Goal: Use online tool/utility: Use online tool/utility

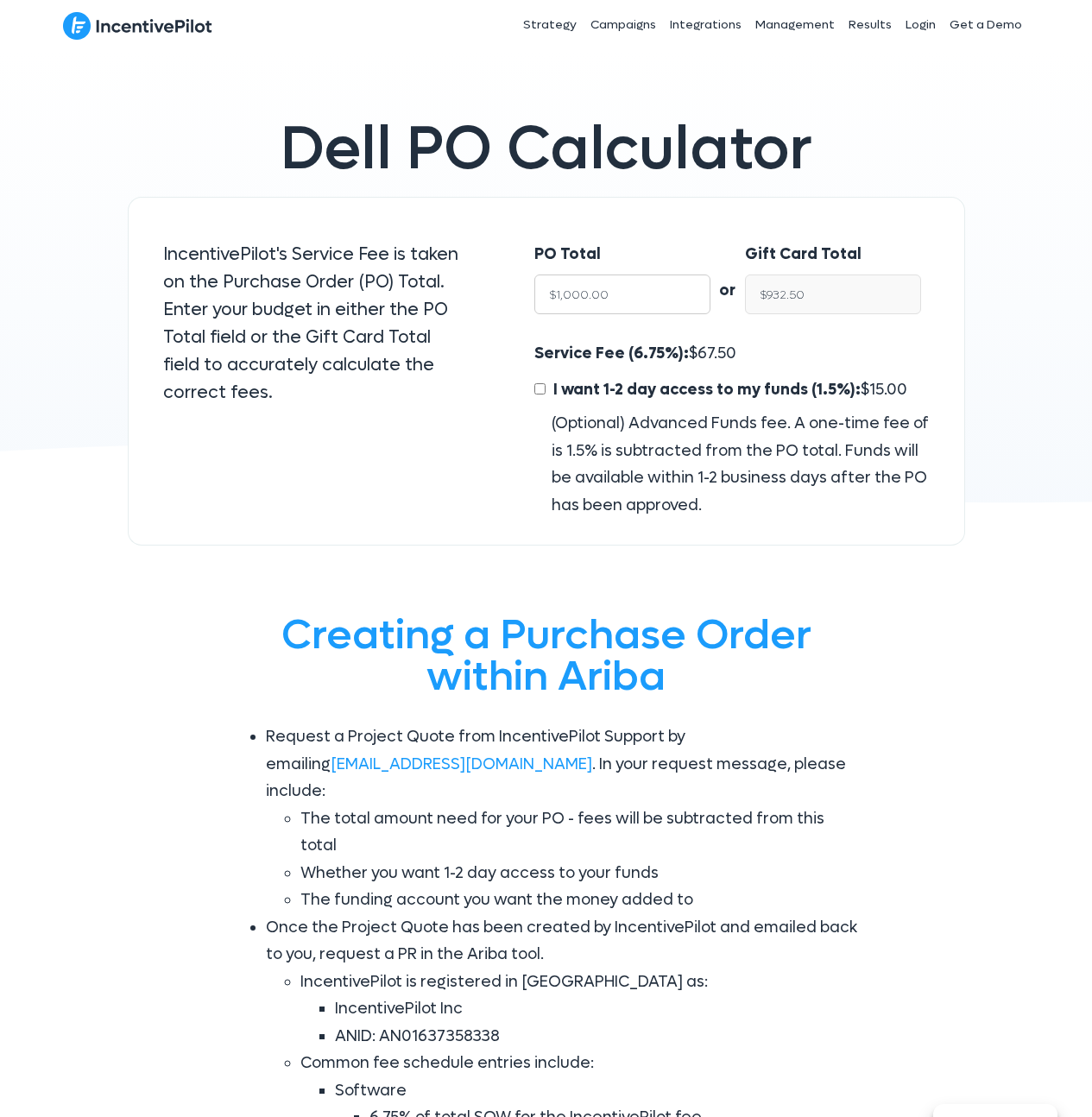
click at [640, 293] on input "$1,000.00" at bounding box center [622, 294] width 176 height 40
click at [842, 298] on input "$932.50" at bounding box center [833, 294] width 176 height 40
type input "$15"
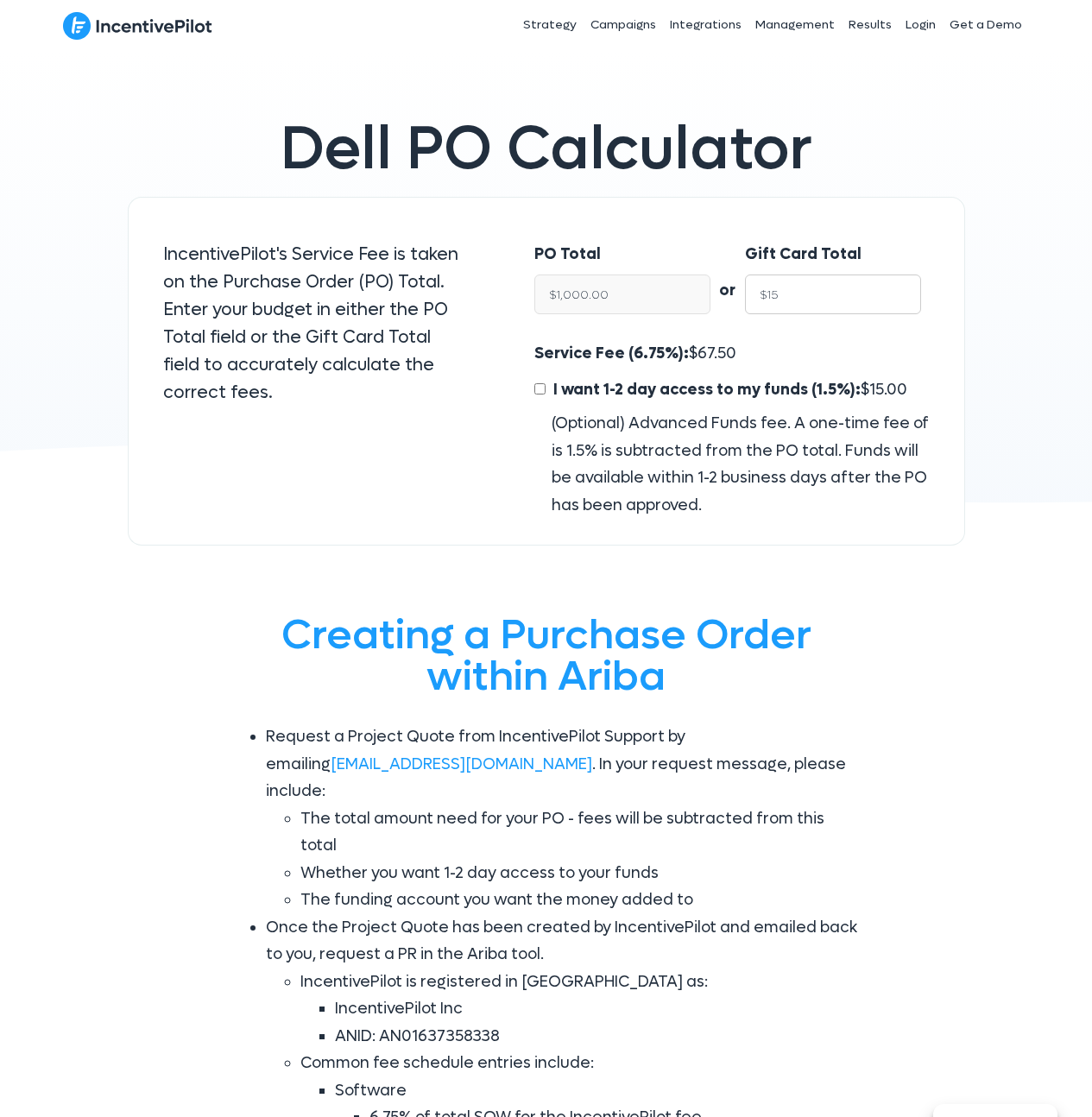
type input "$16.09"
type input "$150"
type input "$160.86"
type input "$1500"
type input "$1,608.58"
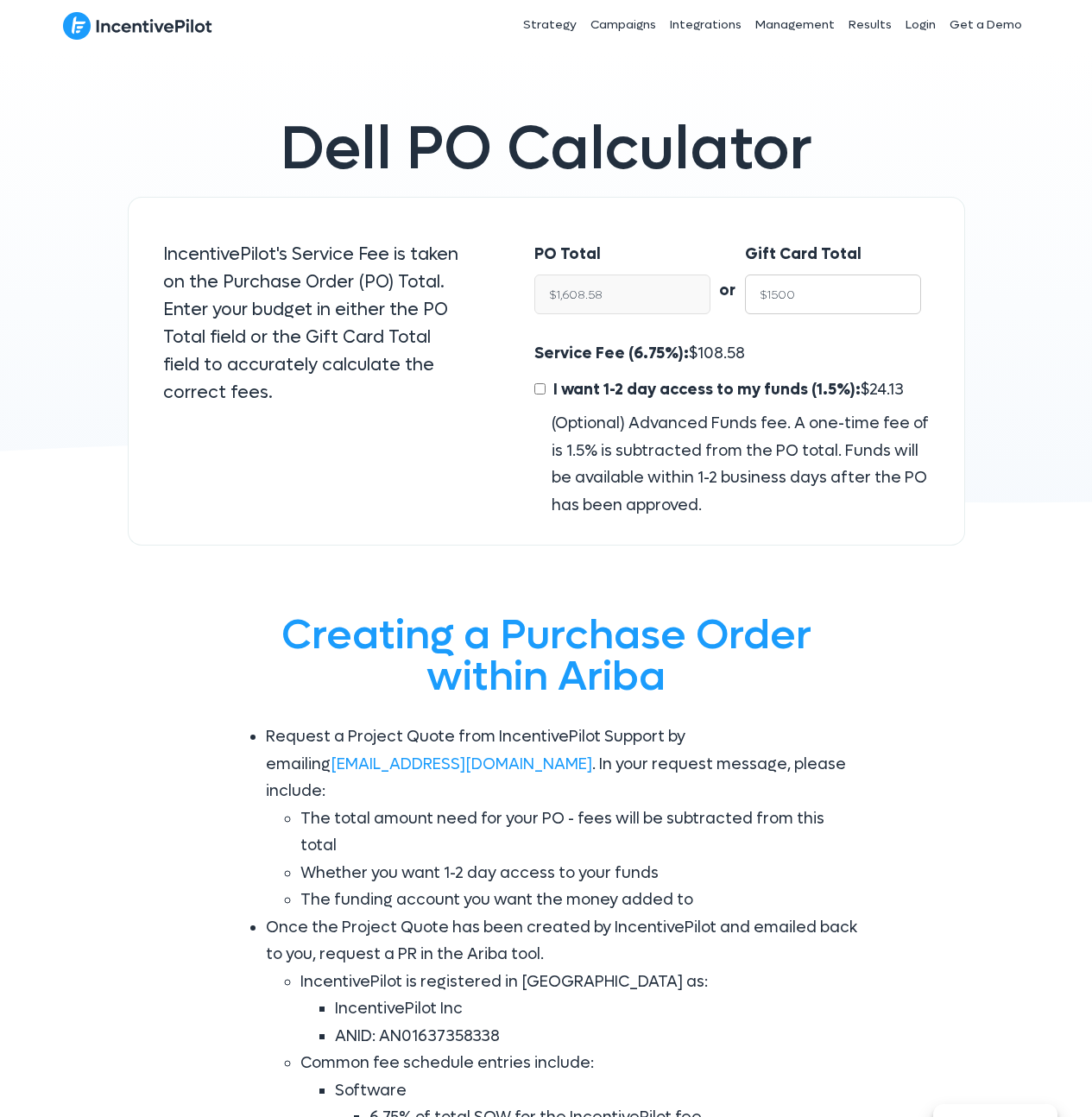
type input "$15000"
type input "$16,085.79"
type input "$1500"
type input "$1,608.58"
type input "$1500"
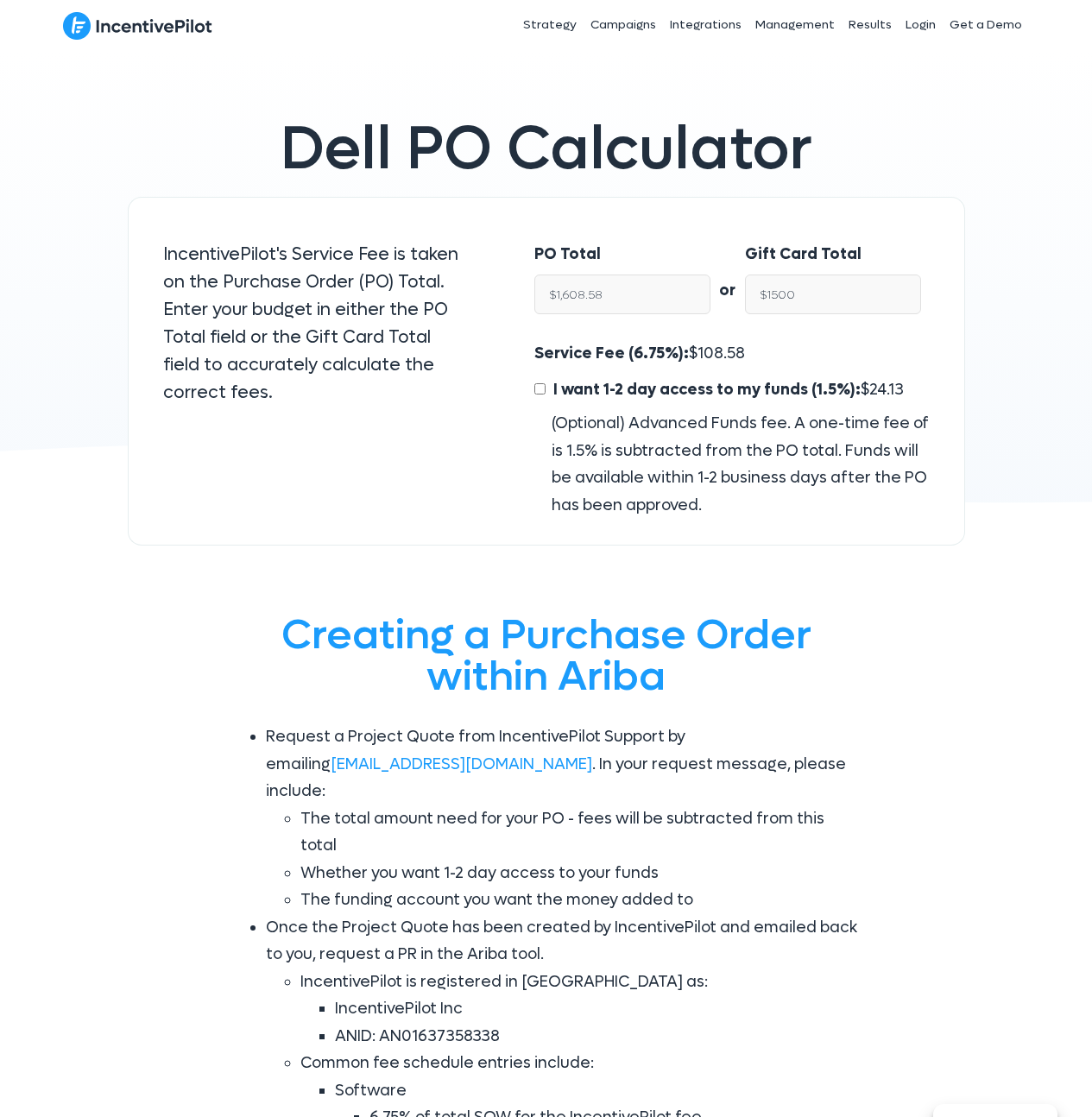
click at [605, 251] on div "PO Total $1,608.58" at bounding box center [622, 278] width 176 height 74
click at [766, 397] on span "I want 1-2 day access to my funds (1.5%):" at bounding box center [707, 389] width 307 height 20
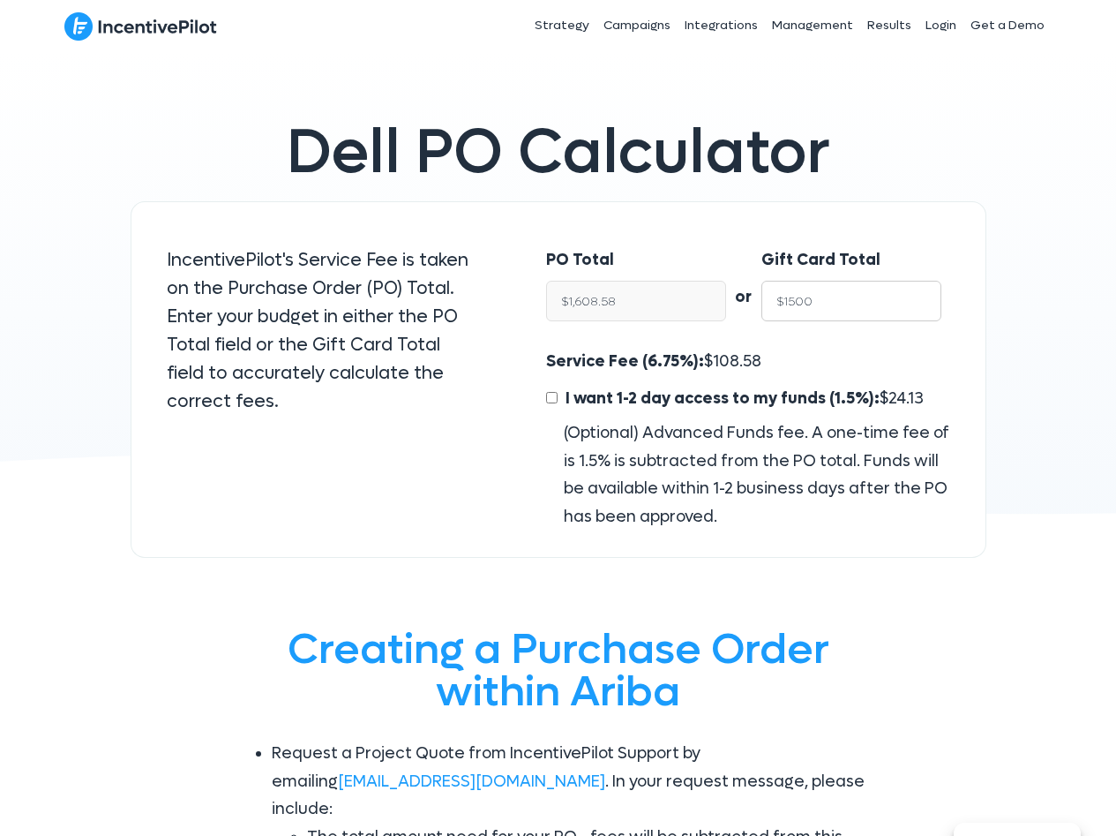
click at [851, 311] on input "$1500" at bounding box center [851, 301] width 180 height 41
click at [852, 311] on input "$1500" at bounding box center [851, 301] width 180 height 41
click at [729, 361] on span "108.58" at bounding box center [737, 361] width 49 height 20
copy span "108.58"
